Goal: Navigation & Orientation: Understand site structure

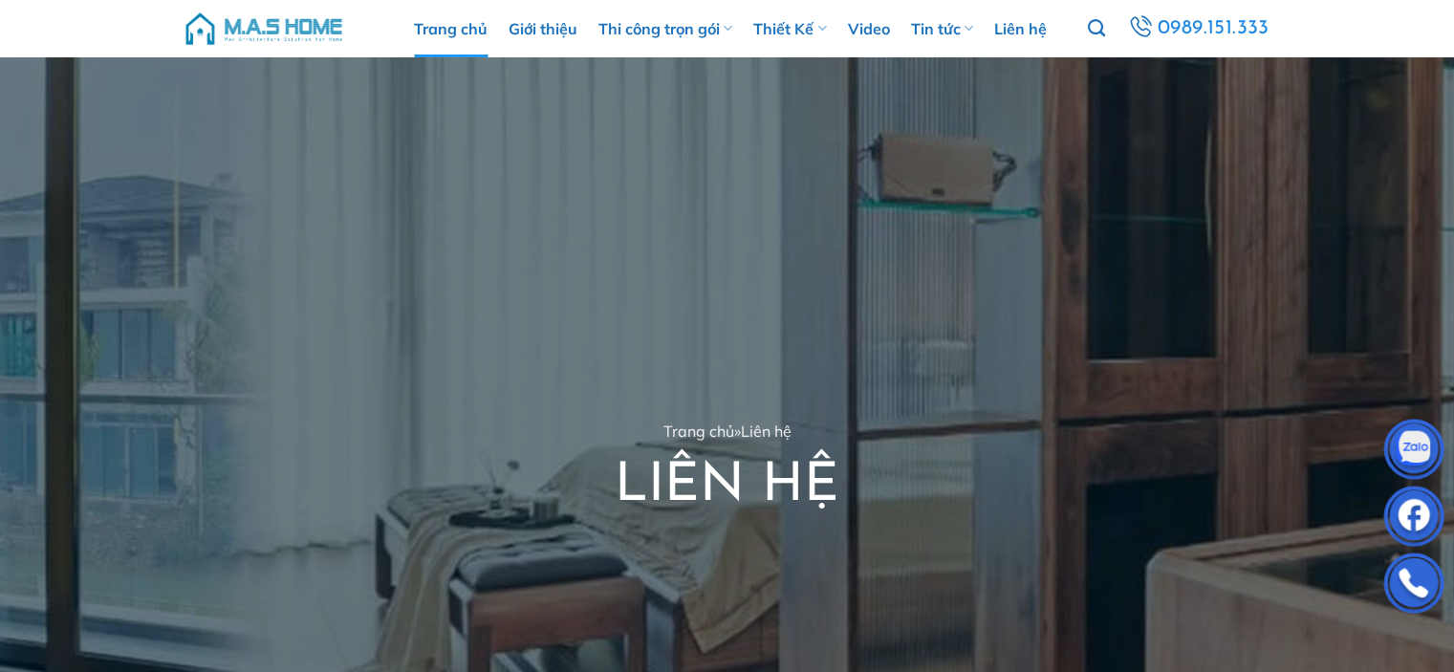
click at [458, 35] on link "Trang chủ" at bounding box center [451, 28] width 74 height 57
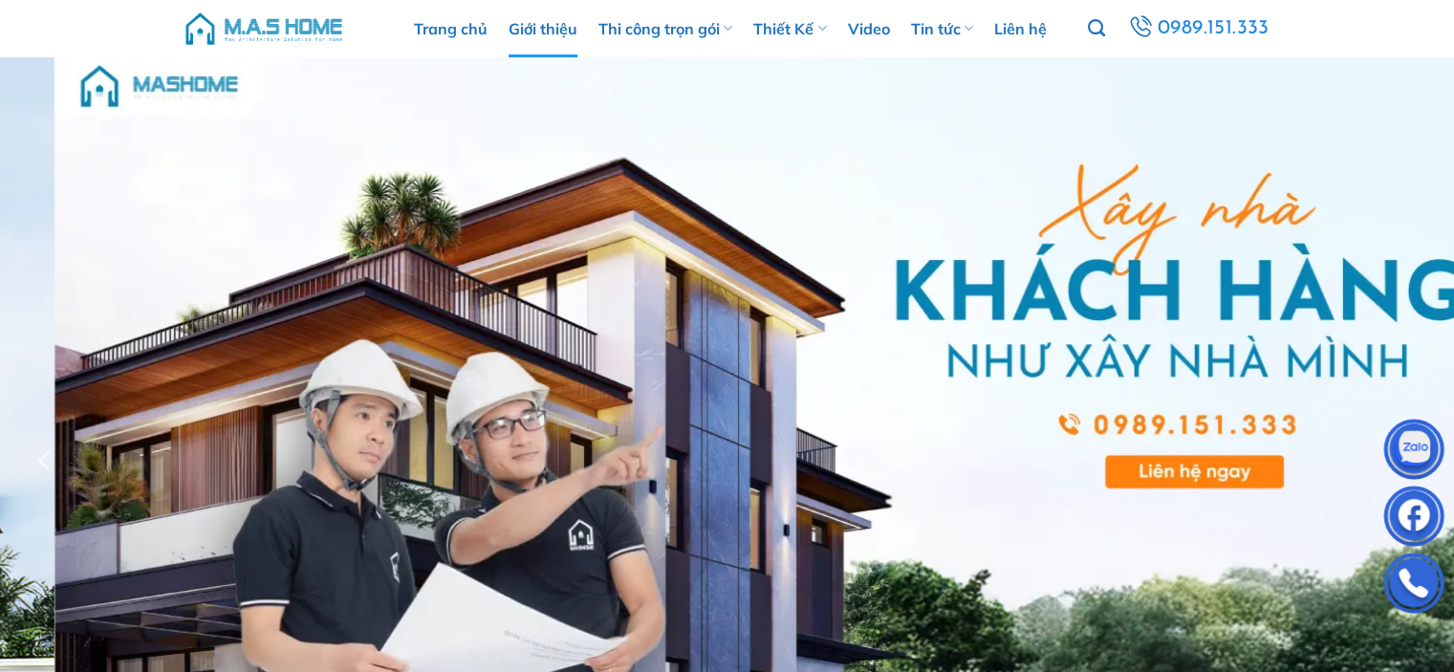
click at [531, 26] on link "Giới thiệu" at bounding box center [543, 28] width 69 height 57
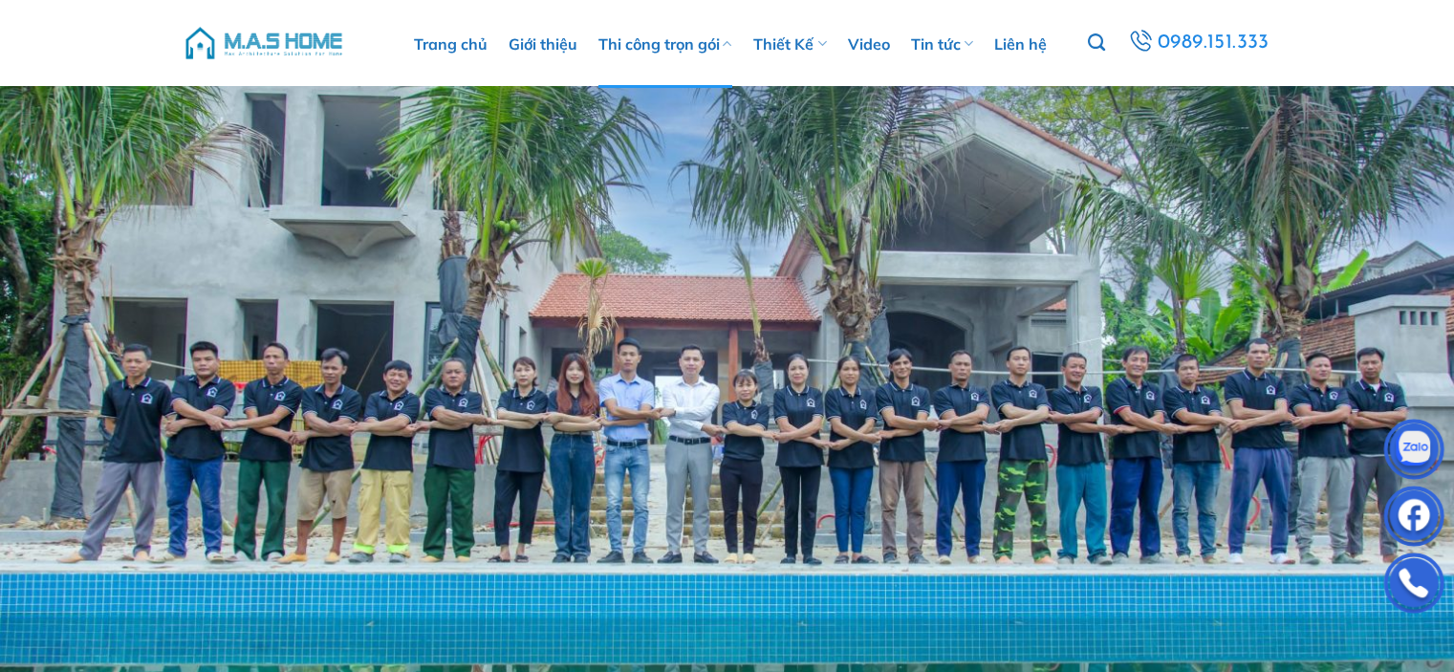
click at [632, 53] on link "Thi công trọn gói" at bounding box center [666, 44] width 134 height 88
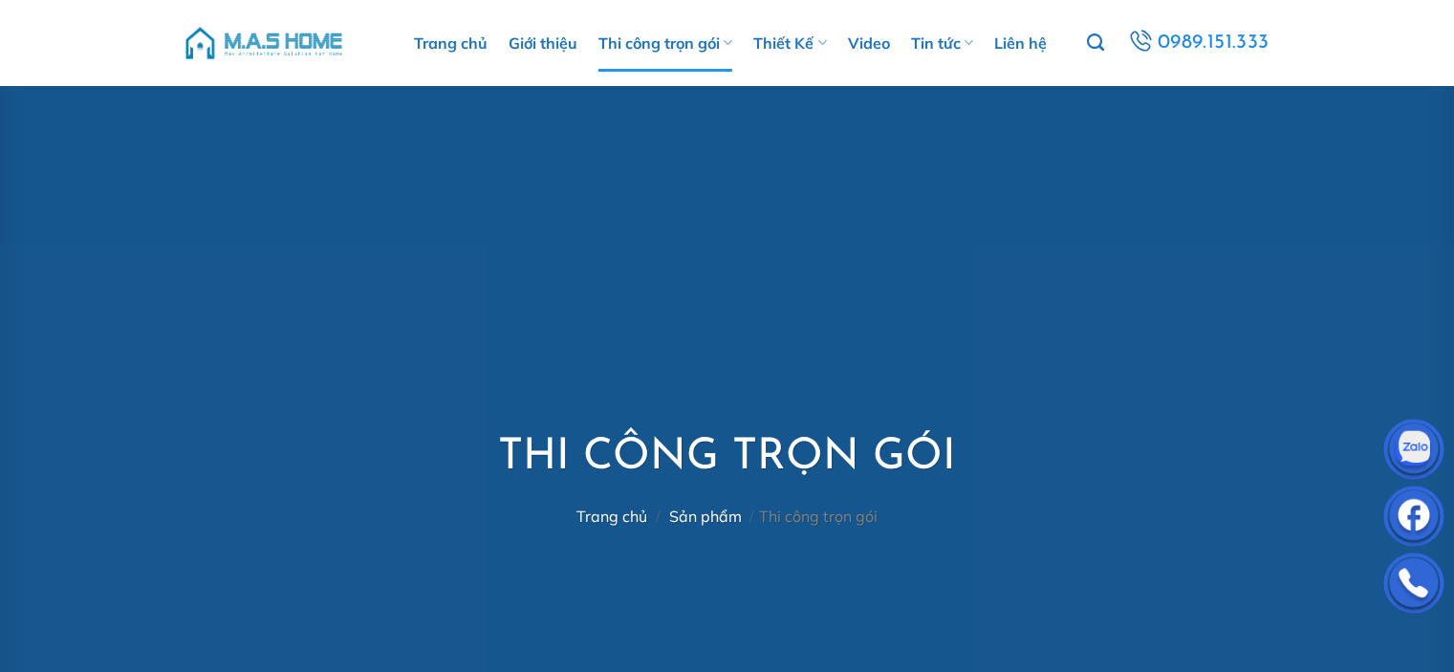
click at [544, 46] on link "Giới thiệu" at bounding box center [543, 42] width 69 height 57
